Goal: Task Accomplishment & Management: Complete application form

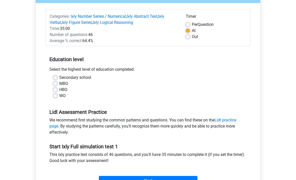
scroll to position [56, 0]
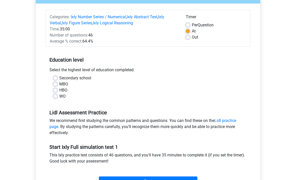
click at [155, 86] on div "MBO" at bounding box center [147, 84] width 189 height 6
click at [59, 94] on div "WO" at bounding box center [147, 96] width 189 height 6
click at [59, 96] on label "WO" at bounding box center [62, 96] width 6 height 6
click at [57, 96] on input "WO" at bounding box center [55, 95] width 4 height 5
radio input "true"
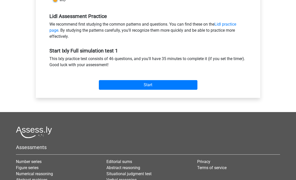
scroll to position [183, 0]
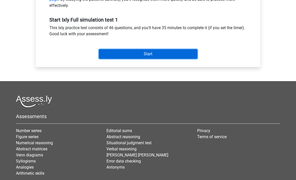
click at [138, 51] on input "Start" at bounding box center [148, 54] width 98 height 10
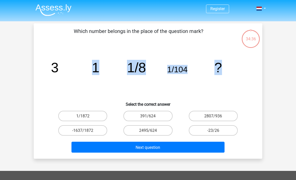
drag, startPoint x: 222, startPoint y: 66, endPoint x: 57, endPoint y: 74, distance: 166.0
click at [57, 74] on icon "image/svg+xml 3 1 1/8 1/104 ?" at bounding box center [148, 72] width 204 height 51
click at [101, 81] on icon "image/svg+xml 3 1 1/8 1/104 ?" at bounding box center [148, 72] width 204 height 51
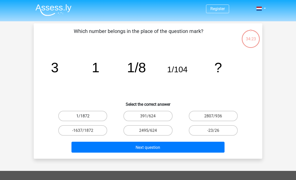
click at [93, 114] on label "1/1872" at bounding box center [82, 116] width 49 height 10
click at [86, 116] on input "1/1872" at bounding box center [84, 117] width 3 height 3
radio input "true"
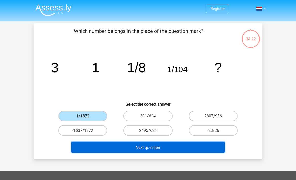
click at [176, 150] on button "Next question" at bounding box center [147, 146] width 153 height 11
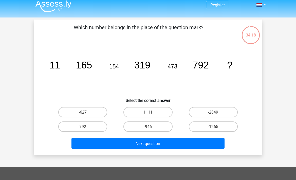
scroll to position [1, 0]
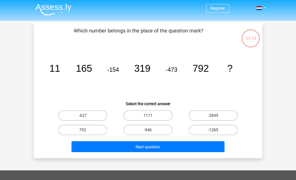
click at [221, 127] on label "-1265" at bounding box center [213, 130] width 49 height 10
click at [216, 130] on input "-1265" at bounding box center [214, 131] width 3 height 3
radio input "true"
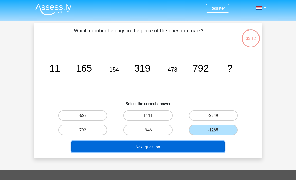
click at [188, 141] on button "Next question" at bounding box center [147, 146] width 153 height 11
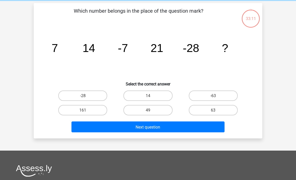
scroll to position [23, 0]
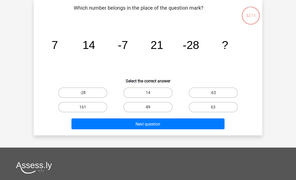
click at [143, 109] on label "49" at bounding box center [147, 107] width 49 height 10
click at [148, 109] on input "49" at bounding box center [149, 108] width 3 height 3
radio input "true"
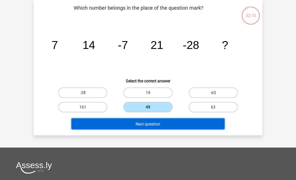
click at [151, 126] on font "Next question" at bounding box center [147, 123] width 25 height 5
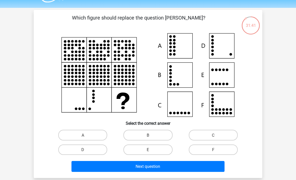
scroll to position [11, 0]
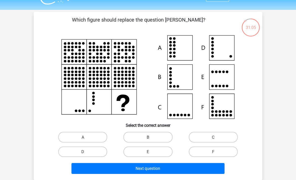
click at [211, 157] on div "F" at bounding box center [212, 151] width 65 height 14
click at [211, 151] on label "F" at bounding box center [213, 151] width 49 height 10
click at [213, 151] on input "F" at bounding box center [214, 152] width 3 height 3
radio input "true"
click at [180, 78] on icon at bounding box center [148, 77] width 204 height 84
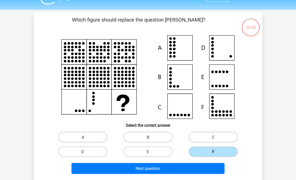
click at [180, 80] on icon at bounding box center [148, 77] width 204 height 84
click at [160, 131] on div "B" at bounding box center [147, 137] width 65 height 14
click at [160, 135] on label "B" at bounding box center [147, 137] width 49 height 10
click at [151, 137] on input "B" at bounding box center [149, 138] width 3 height 3
radio input "true"
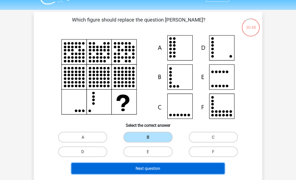
click at [156, 165] on button "Next question" at bounding box center [147, 168] width 153 height 11
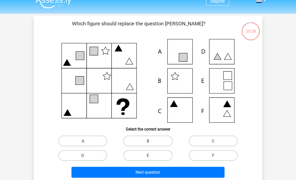
scroll to position [7, 0]
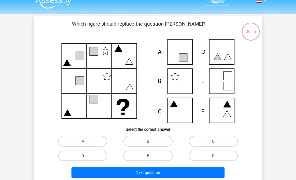
click at [168, 105] on icon at bounding box center [148, 81] width 204 height 84
click at [212, 141] on font "C" at bounding box center [213, 141] width 3 height 5
click at [213, 141] on input "C" at bounding box center [214, 142] width 3 height 3
radio input "true"
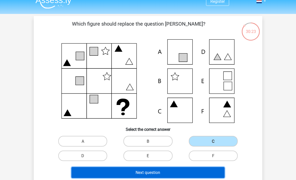
click at [172, 174] on button "Next question" at bounding box center [147, 172] width 153 height 11
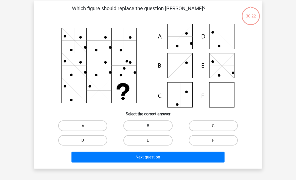
scroll to position [23, 0]
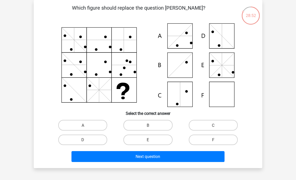
click at [222, 43] on icon at bounding box center [148, 65] width 204 height 84
click at [204, 138] on label "F" at bounding box center [213, 139] width 49 height 10
click at [213, 139] on input "F" at bounding box center [214, 140] width 3 height 3
radio input "true"
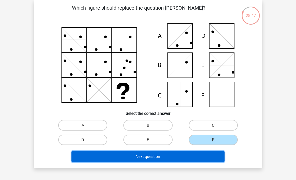
click at [186, 156] on button "Next question" at bounding box center [147, 156] width 153 height 11
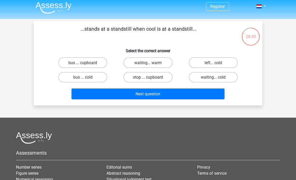
scroll to position [0, 0]
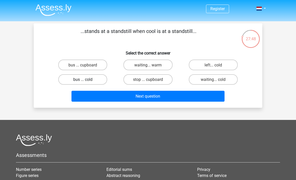
click at [89, 83] on label "bus ... cold" at bounding box center [82, 79] width 49 height 10
click at [86, 83] on input "bus ... cold" at bounding box center [84, 80] width 3 height 3
radio input "true"
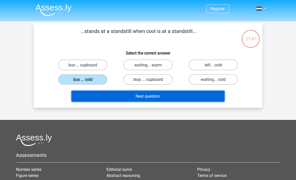
click at [139, 100] on button "Next question" at bounding box center [147, 96] width 153 height 11
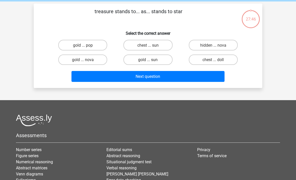
scroll to position [23, 0]
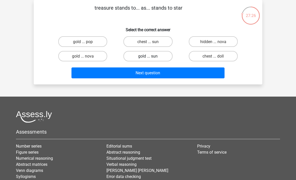
click at [150, 55] on font "gold ... sun" at bounding box center [147, 56] width 19 height 5
click at [150, 56] on input "gold ... sun" at bounding box center [149, 57] width 3 height 3
radio input "true"
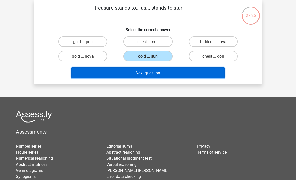
click at [154, 73] on font "Next question" at bounding box center [147, 72] width 25 height 5
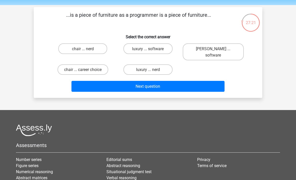
scroll to position [16, 0]
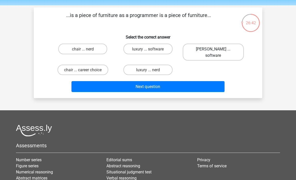
click at [211, 52] on label "[PERSON_NAME] ... software" at bounding box center [212, 52] width 61 height 17
click at [213, 52] on input "[PERSON_NAME] ... software" at bounding box center [214, 50] width 3 height 3
radio input "true"
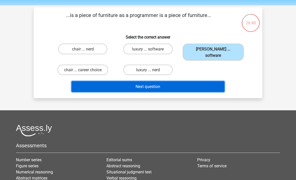
click at [188, 81] on button "Next question" at bounding box center [147, 86] width 153 height 11
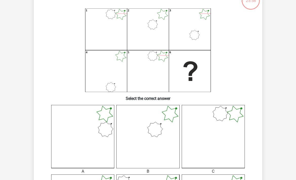
scroll to position [45, 0]
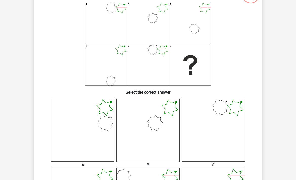
click at [152, 110] on icon at bounding box center [147, 129] width 63 height 63
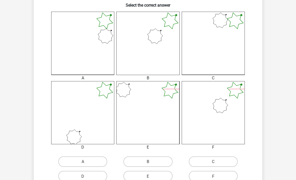
scroll to position [142, 0]
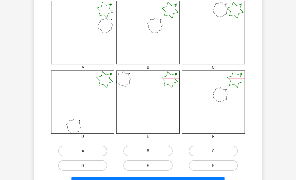
click at [149, 152] on input "B" at bounding box center [149, 152] width 3 height 3
radio input "true"
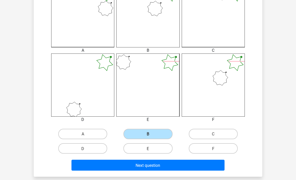
scroll to position [176, 0]
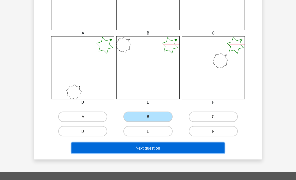
click at [150, 148] on font "Next question" at bounding box center [147, 147] width 25 height 5
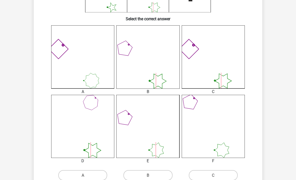
scroll to position [137, 0]
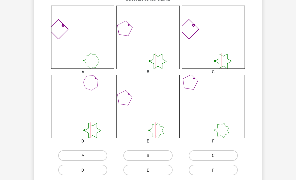
click at [211, 126] on icon at bounding box center [212, 106] width 63 height 63
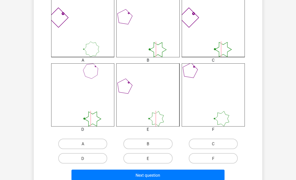
scroll to position [153, 0]
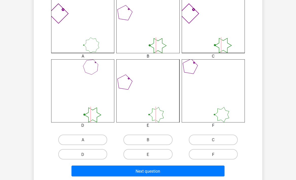
click at [215, 151] on label "F" at bounding box center [213, 154] width 49 height 10
click at [215, 154] on input "F" at bounding box center [214, 155] width 3 height 3
radio input "true"
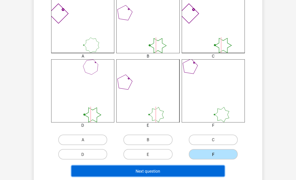
click at [185, 168] on button "Next question" at bounding box center [147, 170] width 153 height 11
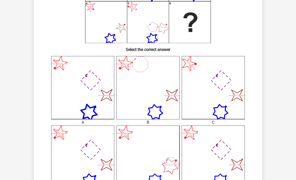
scroll to position [8, 0]
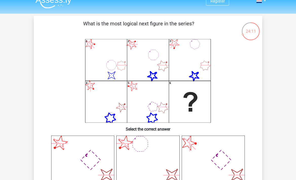
drag, startPoint x: 85, startPoint y: 23, endPoint x: 197, endPoint y: 22, distance: 112.1
click at [197, 22] on p "What is the most logical next figure in the series?" at bounding box center [138, 27] width 193 height 15
click at [122, 60] on icon "image/svg+xml 1 2 3 4 5 6" at bounding box center [148, 81] width 204 height 84
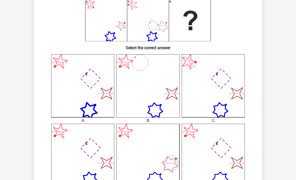
scroll to position [90, 0]
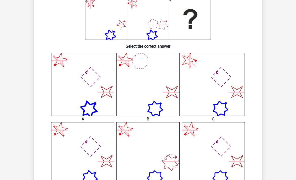
click at [194, 148] on icon "image/svg+xml" at bounding box center [212, 153] width 63 height 63
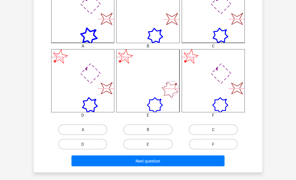
scroll to position [185, 0]
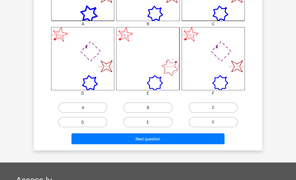
click at [221, 125] on label "F" at bounding box center [213, 122] width 49 height 10
click at [216, 125] on input "F" at bounding box center [214, 123] width 3 height 3
radio input "true"
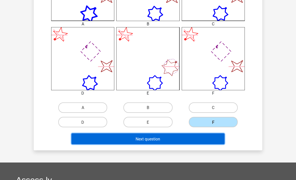
click at [196, 144] on button "Next question" at bounding box center [147, 138] width 153 height 11
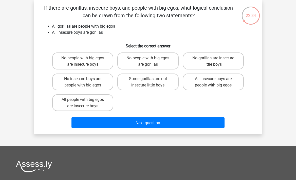
scroll to position [0, 0]
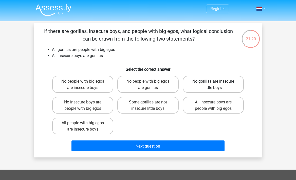
click at [205, 84] on font "No gorillas are insecure little boys" at bounding box center [213, 84] width 42 height 11
click at [213, 84] on input "No gorillas are insecure little boys" at bounding box center [214, 82] width 3 height 3
radio input "true"
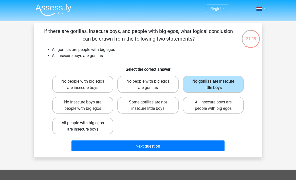
click at [96, 126] on font "All people with big egos are insecure boys" at bounding box center [83, 125] width 42 height 11
click at [86, 126] on input "All people with big egos are insecure boys" at bounding box center [84, 124] width 3 height 3
radio input "true"
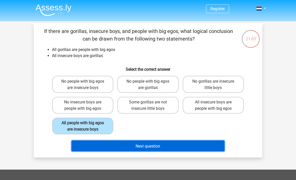
click at [145, 151] on button "Next question" at bounding box center [147, 145] width 153 height 11
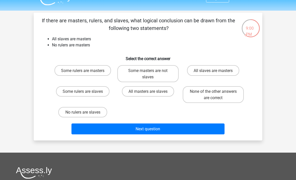
scroll to position [10, 0]
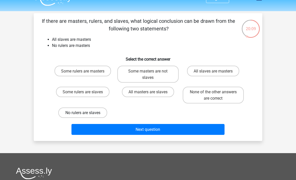
click at [96, 114] on font "No rulers are slaves" at bounding box center [82, 112] width 35 height 5
click at [86, 114] on input "No rulers are slaves" at bounding box center [84, 113] width 3 height 3
radio input "true"
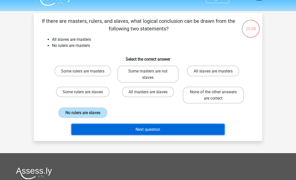
click at [119, 132] on button "Next question" at bounding box center [147, 129] width 153 height 11
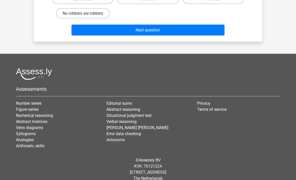
scroll to position [0, 0]
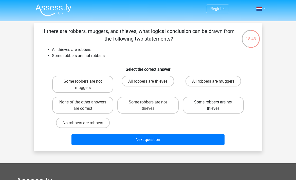
click at [209, 111] on font "Some robbers are not thieves" at bounding box center [213, 104] width 38 height 11
click at [213, 105] on input "Some robbers are not thieves" at bounding box center [214, 103] width 3 height 3
radio input "true"
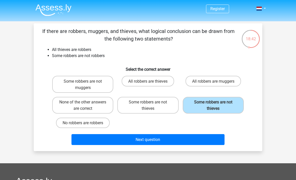
click at [177, 147] on div "Next question" at bounding box center [147, 140] width 195 height 13
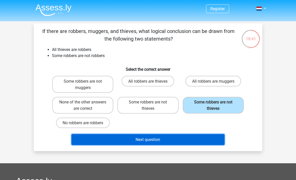
click at [177, 142] on button "Next question" at bounding box center [147, 139] width 153 height 11
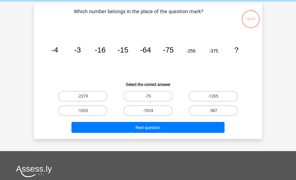
scroll to position [23, 0]
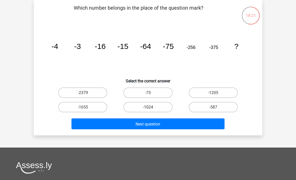
click at [152, 108] on font "-1024" at bounding box center [148, 107] width 10 height 5
click at [151, 108] on input "-1024" at bounding box center [149, 108] width 3 height 3
radio input "true"
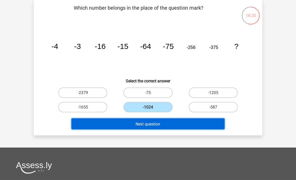
click at [154, 123] on font "Next question" at bounding box center [147, 123] width 25 height 5
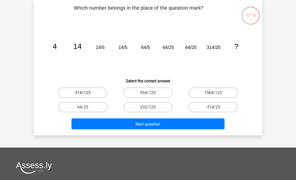
click at [90, 92] on label "314/125" at bounding box center [82, 92] width 49 height 10
click at [86, 92] on input "314/125" at bounding box center [84, 93] width 3 height 3
radio input "true"
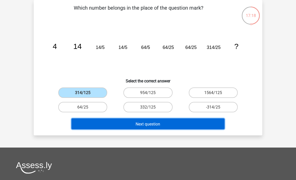
click at [130, 125] on button "Next question" at bounding box center [147, 123] width 153 height 11
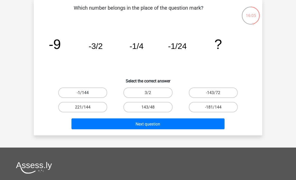
click at [86, 94] on font "-1/144" at bounding box center [83, 92] width 12 height 5
click at [86, 94] on input "-1/144" at bounding box center [84, 93] width 3 height 3
radio input "true"
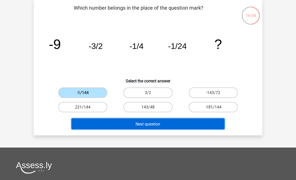
click at [154, 123] on font "Next question" at bounding box center [147, 123] width 25 height 5
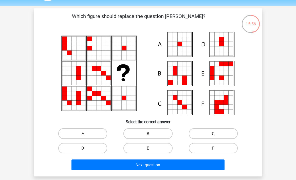
scroll to position [14, 0]
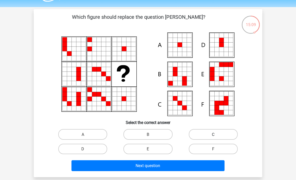
click at [213, 137] on label "C" at bounding box center [213, 134] width 49 height 10
click at [213, 137] on input "C" at bounding box center [214, 135] width 3 height 3
radio input "true"
click at [194, 160] on div "Next question" at bounding box center [148, 164] width 212 height 17
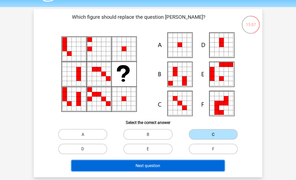
click at [194, 162] on button "Next question" at bounding box center [147, 165] width 153 height 11
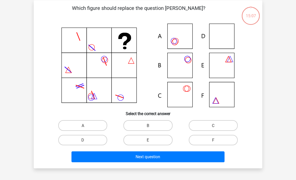
scroll to position [23, 0]
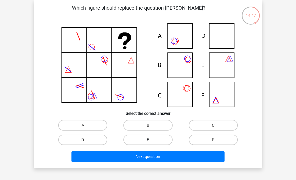
click at [156, 142] on label "E" at bounding box center [147, 139] width 49 height 10
click at [151, 142] on input "E" at bounding box center [149, 140] width 3 height 3
radio input "true"
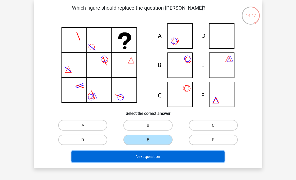
click at [156, 160] on button "Next question" at bounding box center [147, 156] width 153 height 11
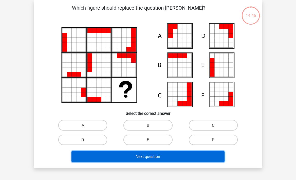
click at [155, 157] on font "Next question" at bounding box center [147, 156] width 25 height 5
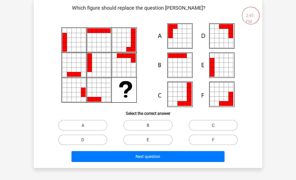
click at [153, 140] on label "E" at bounding box center [147, 139] width 49 height 10
click at [151, 140] on input "E" at bounding box center [149, 140] width 3 height 3
radio input "true"
click at [153, 149] on div "Next question" at bounding box center [148, 155] width 212 height 17
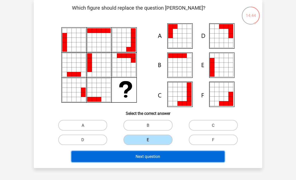
click at [153, 158] on font "Next question" at bounding box center [147, 156] width 25 height 5
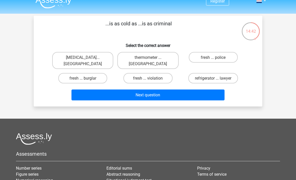
scroll to position [0, 0]
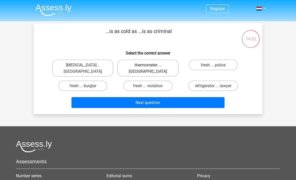
click at [147, 67] on font "thermometer ... [GEOGRAPHIC_DATA]" at bounding box center [148, 68] width 38 height 11
click at [148, 67] on input "thermometer ... [GEOGRAPHIC_DATA]" at bounding box center [149, 66] width 3 height 3
radio input "true"
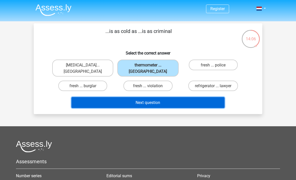
click at [156, 100] on font "Next question" at bounding box center [147, 102] width 25 height 5
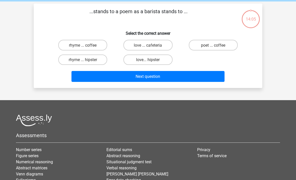
scroll to position [23, 0]
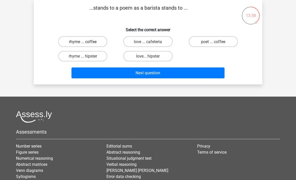
click at [78, 42] on font "rhyme ... coffee" at bounding box center [83, 41] width 28 height 5
click at [83, 42] on input "rhyme ... coffee" at bounding box center [84, 42] width 3 height 3
radio input "true"
click at [210, 45] on label "poet ... coffee" at bounding box center [213, 41] width 49 height 10
click at [213, 45] on input "poet ... coffee" at bounding box center [214, 42] width 3 height 3
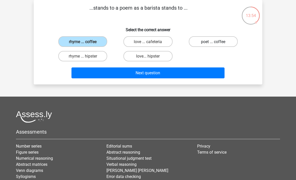
radio input "true"
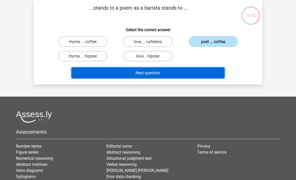
click at [174, 77] on button "Next question" at bounding box center [147, 72] width 153 height 11
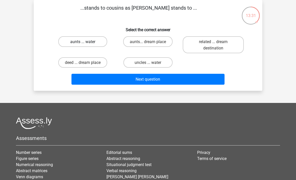
click at [91, 45] on label "aunts ... water" at bounding box center [82, 41] width 49 height 10
click at [86, 45] on input "aunts ... water" at bounding box center [84, 42] width 3 height 3
radio input "true"
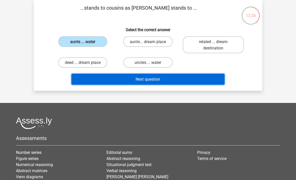
click at [149, 75] on button "Next question" at bounding box center [147, 79] width 153 height 11
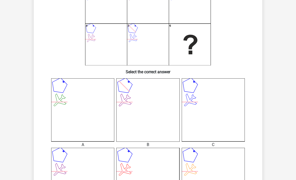
scroll to position [101, 0]
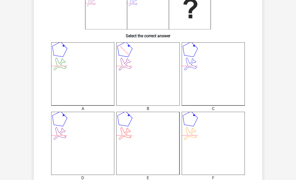
click at [93, 136] on icon at bounding box center [82, 143] width 63 height 63
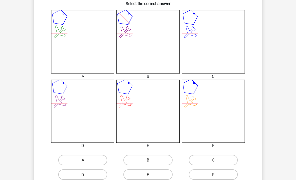
scroll to position [173, 0]
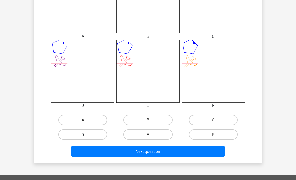
click at [87, 135] on label "D" at bounding box center [82, 134] width 49 height 10
click at [86, 135] on input "D" at bounding box center [84, 135] width 3 height 3
radio input "true"
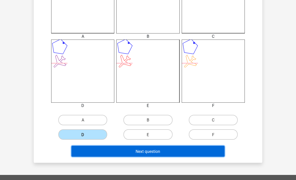
click at [99, 150] on button "Next question" at bounding box center [147, 151] width 153 height 11
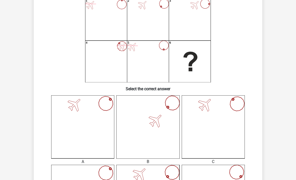
scroll to position [44, 0]
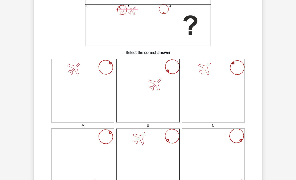
click at [157, 147] on icon at bounding box center [147, 159] width 63 height 63
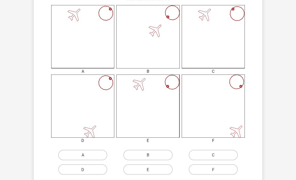
scroll to position [155, 0]
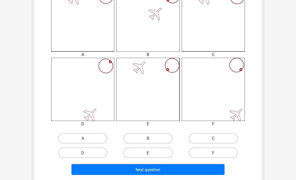
drag, startPoint x: 151, startPoint y: 152, endPoint x: 151, endPoint y: 157, distance: 4.8
click at [151, 152] on label "E" at bounding box center [147, 152] width 49 height 10
click at [151, 152] on input "E" at bounding box center [149, 153] width 3 height 3
radio input "true"
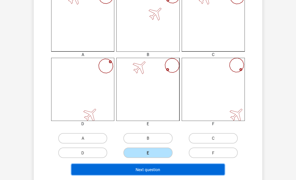
click at [151, 169] on font "Next question" at bounding box center [147, 169] width 25 height 5
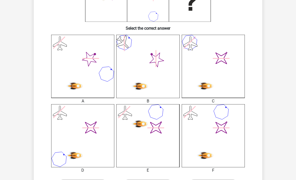
scroll to position [126, 0]
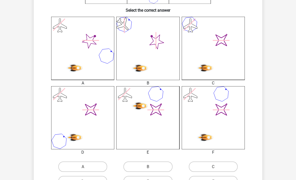
click at [117, 67] on icon at bounding box center [106, 56] width 21 height 21
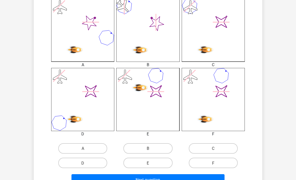
scroll to position [158, 0]
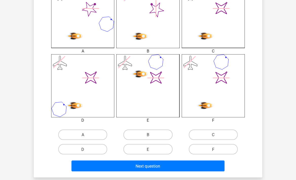
click at [227, 93] on icon "image/svg+xml" at bounding box center [212, 85] width 63 height 63
click at [220, 150] on label "F" at bounding box center [213, 149] width 49 height 10
click at [216, 150] on input "F" at bounding box center [214, 150] width 3 height 3
radio input "true"
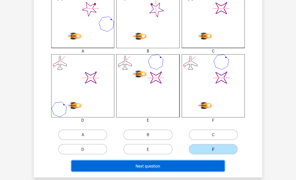
click at [167, 169] on button "Next question" at bounding box center [147, 165] width 153 height 11
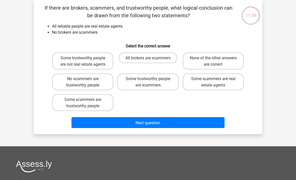
scroll to position [0, 0]
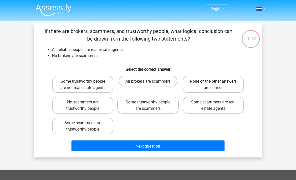
click at [215, 78] on font "None of the other answers are correct" at bounding box center [213, 83] width 47 height 11
click at [215, 81] on input "None of the other answers are correct" at bounding box center [214, 82] width 3 height 3
radio input "true"
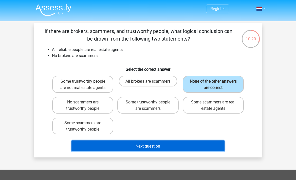
click at [166, 144] on button "Next question" at bounding box center [147, 145] width 153 height 11
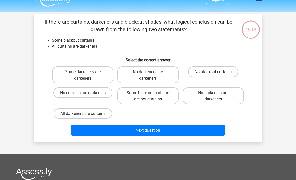
scroll to position [23, 0]
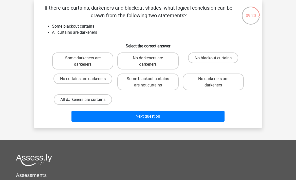
click at [86, 101] on font "All darkeners are curtains" at bounding box center [82, 99] width 45 height 5
click at [86, 101] on input "All darkeners are curtains" at bounding box center [84, 100] width 3 height 3
radio input "true"
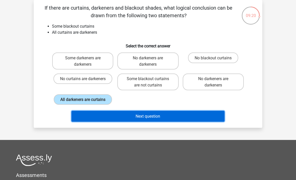
click at [111, 119] on button "Next question" at bounding box center [147, 116] width 153 height 11
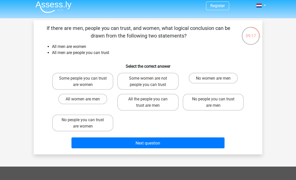
scroll to position [3, 0]
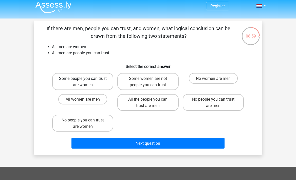
click at [93, 86] on label "Some people you can trust are women" at bounding box center [82, 81] width 61 height 17
click at [86, 81] on input "Some people you can trust are women" at bounding box center [84, 79] width 3 height 3
radio input "true"
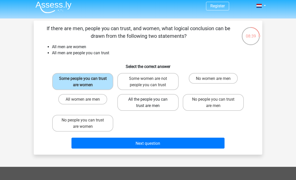
click at [158, 110] on label "All the people you can trust are men" at bounding box center [147, 102] width 61 height 17
click at [151, 102] on input "All the people you can trust are men" at bounding box center [149, 100] width 3 height 3
radio input "true"
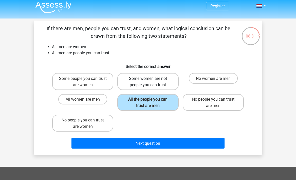
click at [161, 86] on font "Some women are not people you can trust" at bounding box center [148, 81] width 38 height 11
click at [151, 81] on input "Some women are not people you can trust" at bounding box center [149, 79] width 3 height 3
radio input "true"
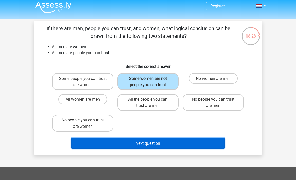
click at [153, 145] on font "Next question" at bounding box center [147, 142] width 25 height 5
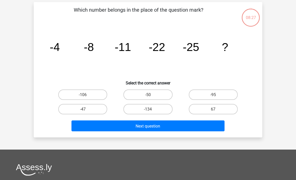
scroll to position [23, 0]
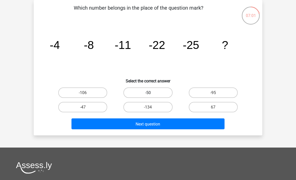
click at [159, 94] on label "-50" at bounding box center [147, 92] width 49 height 10
click at [151, 94] on input "-50" at bounding box center [149, 93] width 3 height 3
radio input "true"
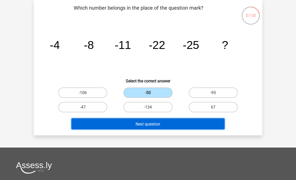
click at [157, 121] on button "Next question" at bounding box center [147, 123] width 153 height 11
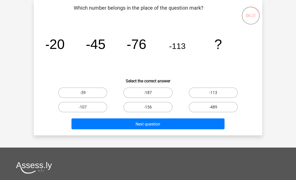
click at [146, 93] on font "-187" at bounding box center [148, 92] width 8 height 5
click at [148, 93] on input "-187" at bounding box center [149, 93] width 3 height 3
radio input "true"
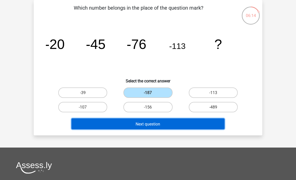
click at [150, 121] on button "Next question" at bounding box center [147, 123] width 153 height 11
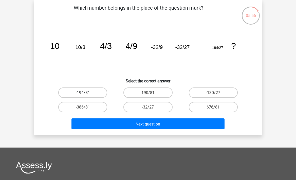
click at [98, 94] on label "-194/81" at bounding box center [82, 92] width 49 height 10
click at [86, 94] on input "-194/81" at bounding box center [84, 93] width 3 height 3
radio input "true"
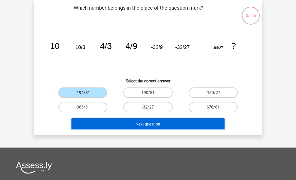
click at [124, 126] on button "Next question" at bounding box center [147, 123] width 153 height 11
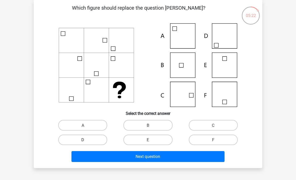
click at [104, 137] on label "D" at bounding box center [82, 139] width 49 height 10
click at [86, 139] on input "D" at bounding box center [84, 140] width 3 height 3
radio input "true"
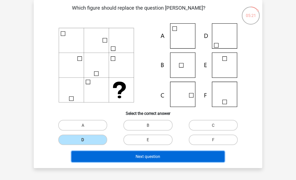
click at [124, 153] on button "Next question" at bounding box center [147, 156] width 153 height 11
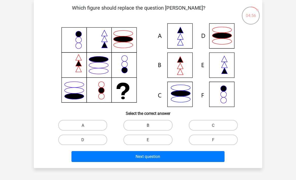
click at [153, 121] on label "B" at bounding box center [147, 125] width 49 height 10
click at [151, 125] on input "B" at bounding box center [149, 126] width 3 height 3
radio input "true"
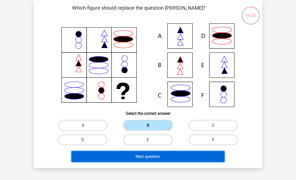
click at [155, 159] on font "Next question" at bounding box center [147, 156] width 25 height 5
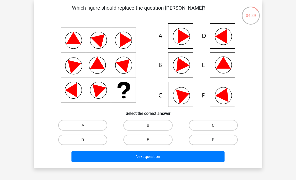
click at [222, 142] on label "F" at bounding box center [213, 139] width 49 height 10
click at [216, 142] on input "F" at bounding box center [214, 140] width 3 height 3
radio input "true"
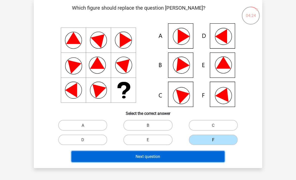
click at [175, 160] on button "Next question" at bounding box center [147, 156] width 153 height 11
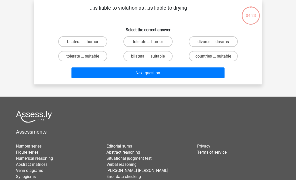
scroll to position [0, 0]
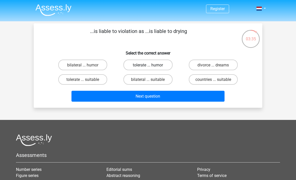
click at [161, 67] on font "tolerate ... humor" at bounding box center [148, 65] width 30 height 5
click at [151, 67] on input "tolerate ... humor" at bounding box center [149, 66] width 3 height 3
radio input "true"
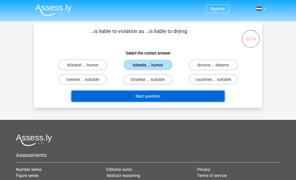
click at [166, 92] on button "Next question" at bounding box center [147, 96] width 153 height 11
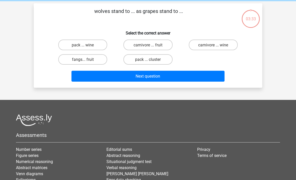
scroll to position [23, 0]
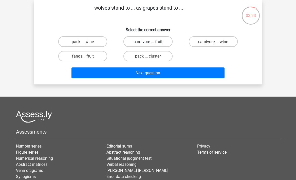
click at [157, 45] on label "carnivore ... fruit" at bounding box center [147, 41] width 49 height 10
click at [151, 45] on input "carnivore ... fruit" at bounding box center [149, 42] width 3 height 3
radio input "true"
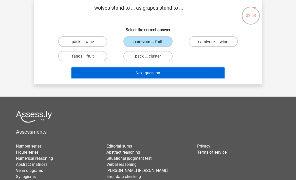
click at [160, 72] on font "Next question" at bounding box center [147, 72] width 25 height 5
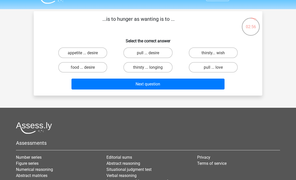
scroll to position [11, 0]
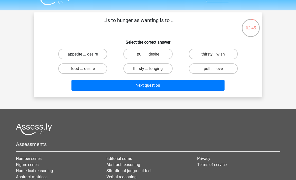
click at [92, 57] on label "appetite ... desire" at bounding box center [82, 54] width 49 height 10
click at [86, 57] on input "appetite ... desire" at bounding box center [84, 55] width 3 height 3
radio input "true"
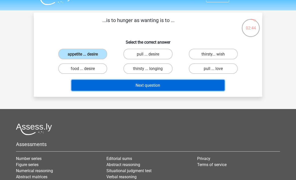
click at [109, 85] on button "Next question" at bounding box center [147, 85] width 153 height 11
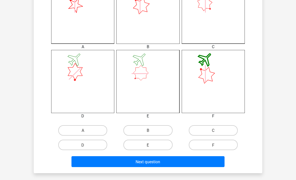
scroll to position [165, 0]
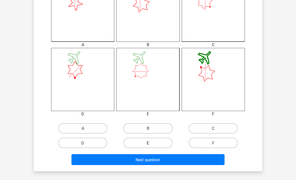
click at [147, 142] on font "E" at bounding box center [148, 142] width 2 height 5
click at [148, 142] on input "E" at bounding box center [149, 143] width 3 height 3
radio input "true"
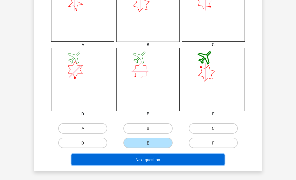
click at [148, 163] on button "Next question" at bounding box center [147, 159] width 153 height 11
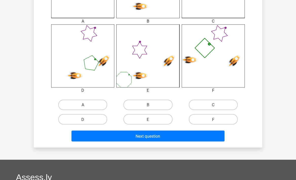
scroll to position [264, 0]
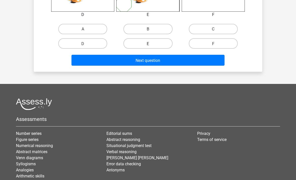
click at [163, 46] on label "E" at bounding box center [147, 43] width 49 height 10
click at [151, 46] on input "E" at bounding box center [149, 44] width 3 height 3
radio input "true"
click at [163, 67] on div "Next question" at bounding box center [147, 61] width 195 height 13
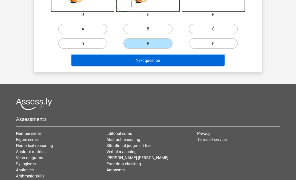
click at [160, 62] on button "Next question" at bounding box center [147, 60] width 153 height 11
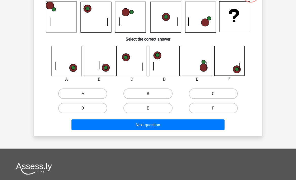
scroll to position [23, 0]
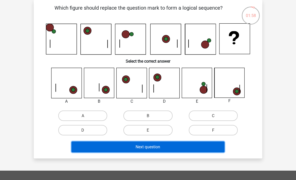
click at [169, 146] on button "Next question" at bounding box center [147, 146] width 153 height 11
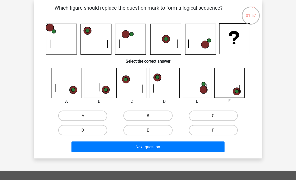
click at [159, 136] on div "E" at bounding box center [147, 130] width 65 height 14
click at [155, 129] on label "E" at bounding box center [147, 130] width 49 height 10
click at [151, 130] on input "E" at bounding box center [149, 131] width 3 height 3
radio input "true"
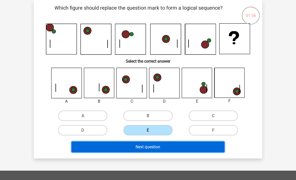
click at [157, 149] on font "Next question" at bounding box center [147, 146] width 25 height 5
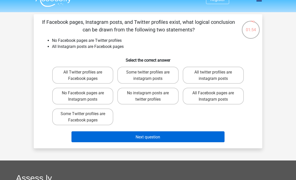
scroll to position [0, 0]
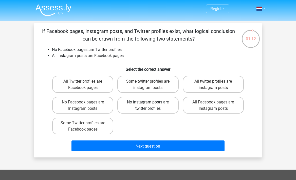
click at [150, 107] on font "No instagram posts are twitter profiles" at bounding box center [148, 104] width 42 height 11
click at [150, 105] on input "No instagram posts are twitter profiles" at bounding box center [149, 103] width 3 height 3
radio input "true"
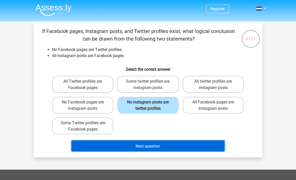
click at [156, 150] on button "Next question" at bounding box center [147, 145] width 153 height 11
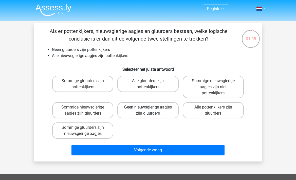
click at [155, 113] on label "Geen nieuwsgierige aagjes zijn gluurders" at bounding box center [147, 110] width 61 height 16
click at [151, 110] on input "Geen nieuwsgierige aagjes zijn gluurders" at bounding box center [149, 108] width 3 height 3
radio input "true"
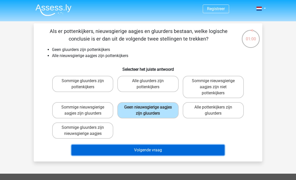
click at [159, 150] on button "Volgende vraag" at bounding box center [147, 150] width 153 height 11
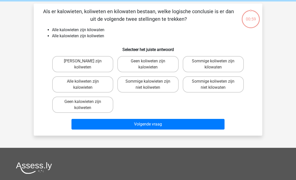
scroll to position [23, 0]
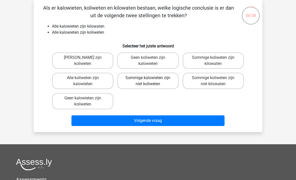
click at [166, 79] on label "Sommige kalowieten zijn niet koliweten" at bounding box center [147, 81] width 61 height 16
click at [151, 79] on input "Sommige kalowieten zijn niet koliweten" at bounding box center [149, 79] width 3 height 3
radio input "true"
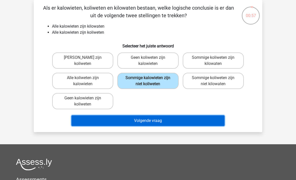
click at [165, 122] on button "Volgende vraag" at bounding box center [147, 120] width 153 height 11
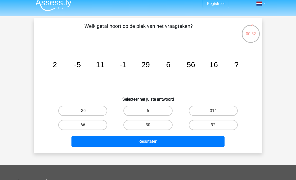
scroll to position [0, 0]
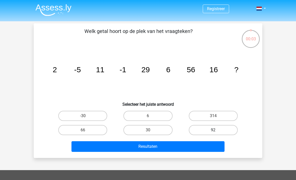
click at [211, 129] on label "92" at bounding box center [213, 130] width 49 height 10
click at [213, 130] on input "92" at bounding box center [214, 131] width 3 height 3
radio input "true"
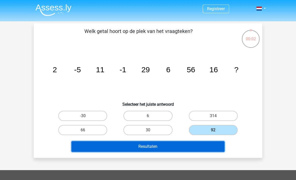
click at [189, 145] on button "Resultaten" at bounding box center [147, 146] width 153 height 11
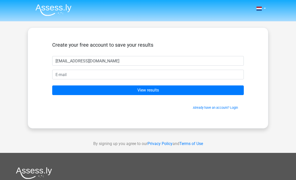
type input "dubeyshruti07@gmail.com"
drag, startPoint x: 115, startPoint y: 62, endPoint x: 53, endPoint y: 57, distance: 62.6
click at [53, 57] on input "dubeyshruti07@gmail.com" at bounding box center [147, 61] width 191 height 10
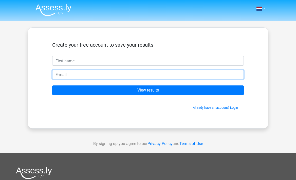
click at [66, 74] on input "email" at bounding box center [147, 75] width 191 height 10
paste input "dubeyshruti07@gmail.com"
type input "dubeyshruti07@gmail.com"
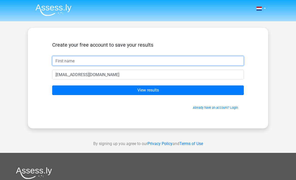
click at [88, 61] on input "text" at bounding box center [147, 61] width 191 height 10
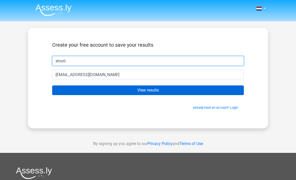
type input "shruti"
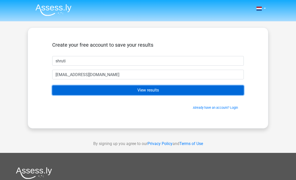
click at [130, 88] on input "View results" at bounding box center [147, 90] width 191 height 10
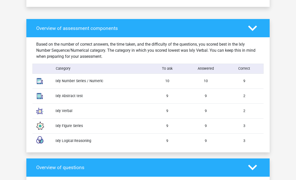
scroll to position [381, 0]
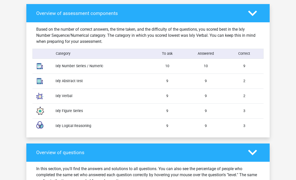
drag, startPoint x: 101, startPoint y: 66, endPoint x: 133, endPoint y: 62, distance: 32.3
click at [133, 62] on div "Ixly Number Series / Numeric 10 10 9" at bounding box center [147, 66] width 231 height 15
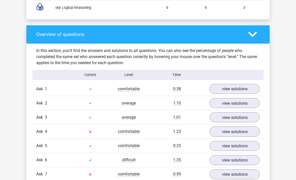
scroll to position [514, 0]
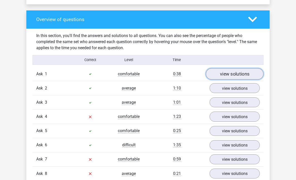
click at [224, 72] on font "view solutions" at bounding box center [234, 74] width 29 height 6
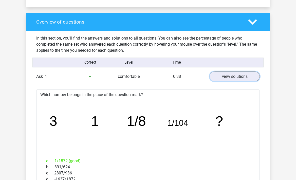
scroll to position [508, 0]
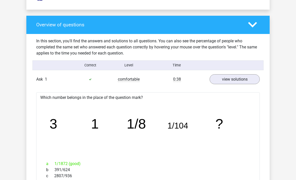
click at [231, 85] on div "Ask 1 comfortable 0:38 view solutions" at bounding box center [147, 79] width 231 height 14
click at [231, 81] on font "view solutions" at bounding box center [234, 79] width 29 height 6
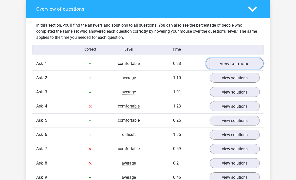
scroll to position [535, 0]
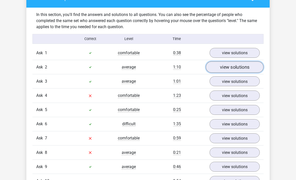
click at [233, 65] on font "view solutions" at bounding box center [234, 67] width 29 height 6
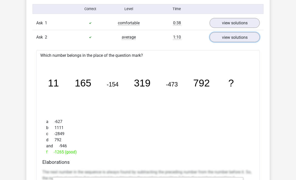
scroll to position [551, 0]
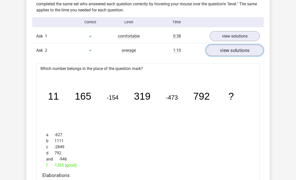
click at [230, 51] on font "view solutions" at bounding box center [234, 51] width 29 height 6
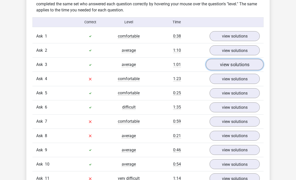
click at [231, 67] on font "view solutions" at bounding box center [234, 65] width 29 height 6
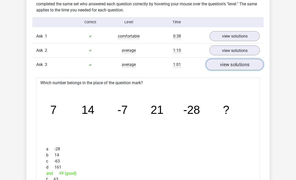
click at [230, 63] on font "view solutions" at bounding box center [234, 65] width 29 height 6
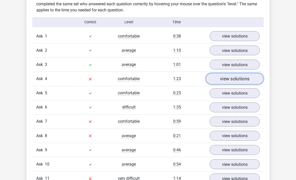
click at [230, 81] on font "view solutions" at bounding box center [234, 79] width 29 height 6
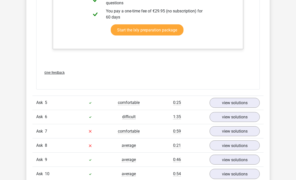
scroll to position [879, 0]
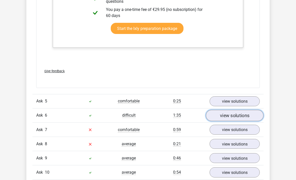
click at [224, 120] on link "view solutions" at bounding box center [235, 115] width 58 height 11
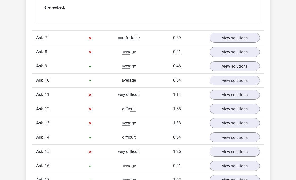
scroll to position [1304, 0]
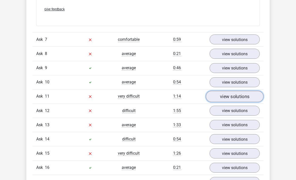
click at [235, 99] on font "view solutions" at bounding box center [234, 97] width 29 height 6
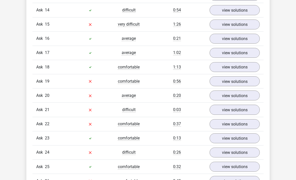
scroll to position [1894, 0]
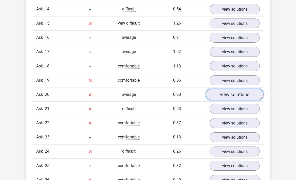
click at [219, 100] on link "view solutions" at bounding box center [235, 94] width 58 height 11
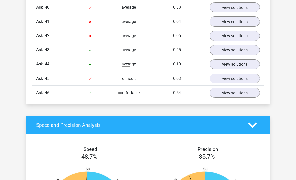
scroll to position [2591, 0]
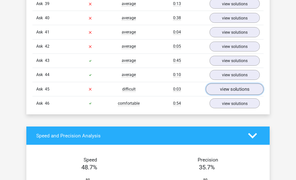
click at [229, 92] on font "view solutions" at bounding box center [234, 89] width 29 height 6
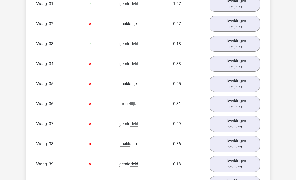
scroll to position [2656, 0]
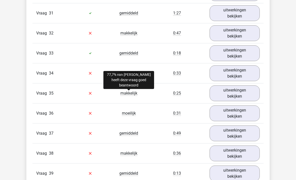
click at [134, 94] on span "makkelijk" at bounding box center [128, 93] width 17 height 5
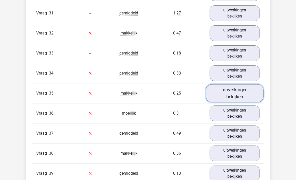
click at [228, 93] on link "uitwerkingen bekijken" at bounding box center [235, 93] width 58 height 18
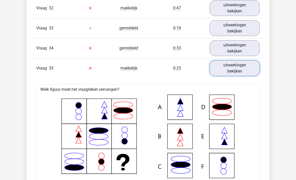
scroll to position [2676, 0]
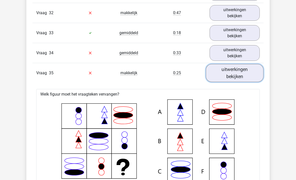
click at [238, 74] on link "uitwerkingen bekijken" at bounding box center [235, 73] width 58 height 18
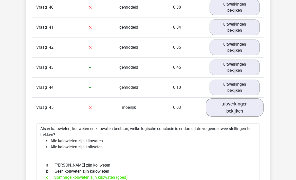
scroll to position [2871, 0]
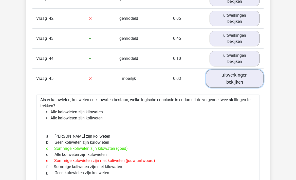
click at [238, 75] on link "uitwerkingen bekijken" at bounding box center [235, 78] width 58 height 18
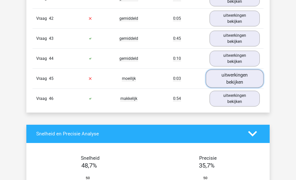
click at [238, 76] on link "uitwerkingen bekijken" at bounding box center [235, 78] width 58 height 18
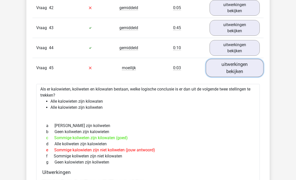
scroll to position [2863, 0]
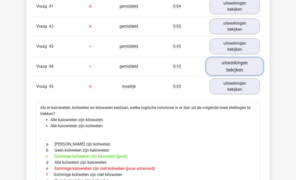
click at [237, 70] on link "uitwerkingen bekijken" at bounding box center [235, 66] width 58 height 18
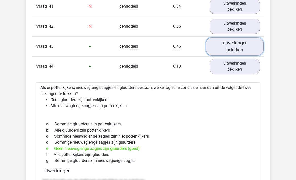
click at [235, 52] on link "uitwerkingen bekijken" at bounding box center [235, 46] width 58 height 18
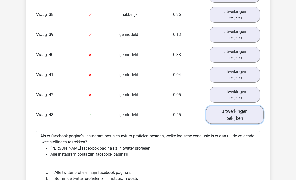
scroll to position [2794, 0]
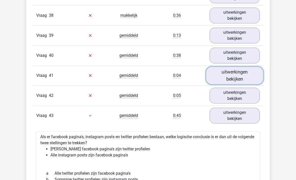
click at [231, 79] on link "uitwerkingen bekijken" at bounding box center [235, 75] width 58 height 18
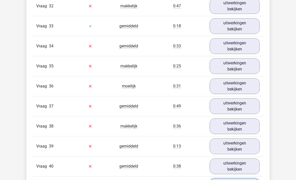
scroll to position [2567, 0]
